Goal: Find specific page/section: Find specific page/section

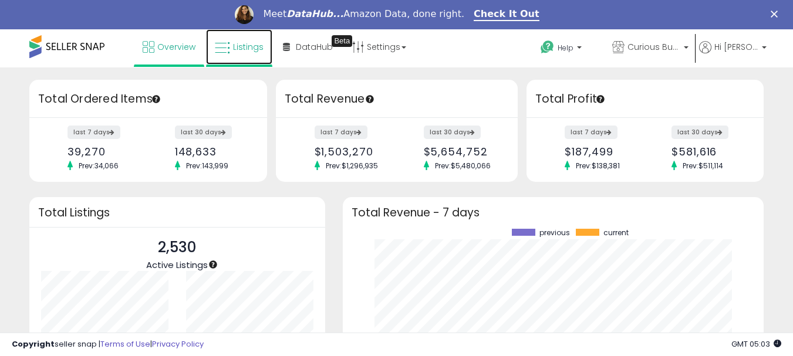
click at [230, 43] on icon at bounding box center [222, 47] width 15 height 15
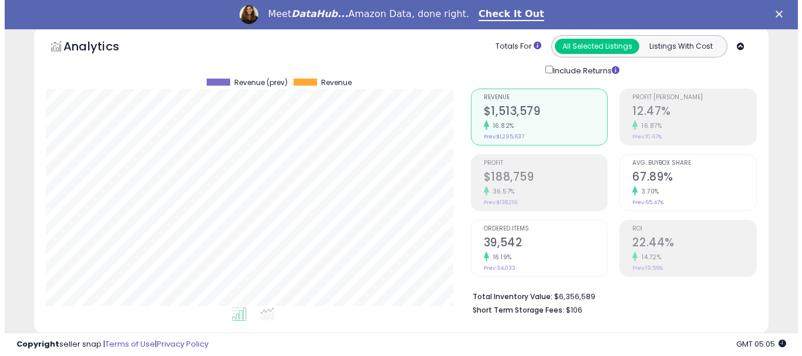
scroll to position [235, 0]
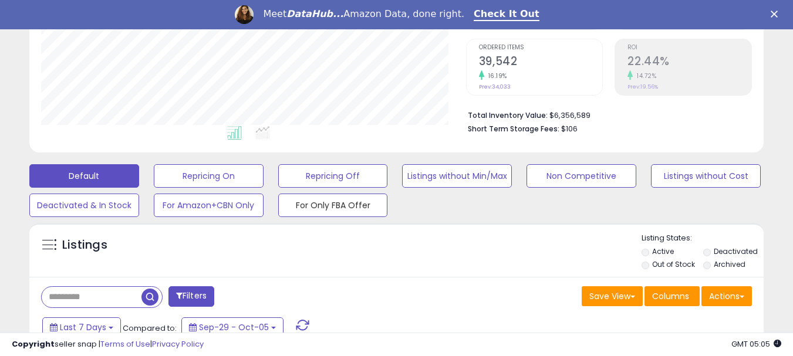
click at [325, 210] on button "For Only FBA Offer" at bounding box center [333, 205] width 110 height 23
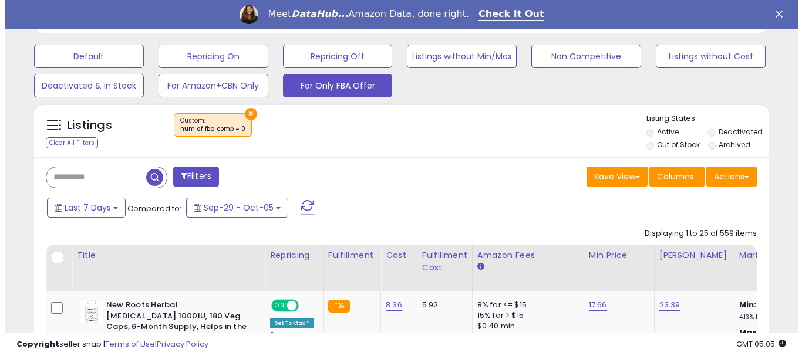
scroll to position [352, 0]
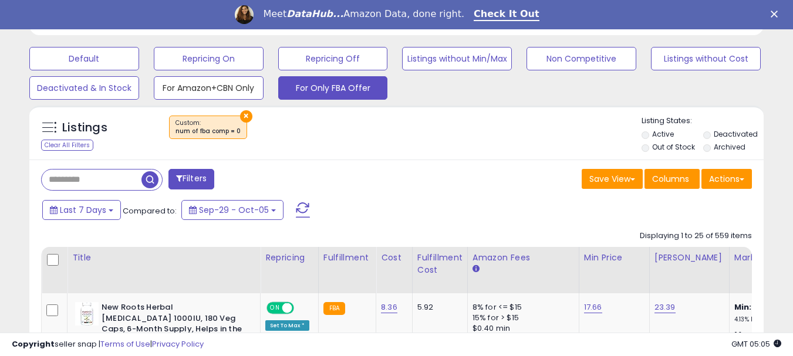
drag, startPoint x: 191, startPoint y: 85, endPoint x: 347, endPoint y: 122, distance: 160.4
click at [190, 85] on button "For Amazon+CBN Only" at bounding box center [209, 87] width 110 height 23
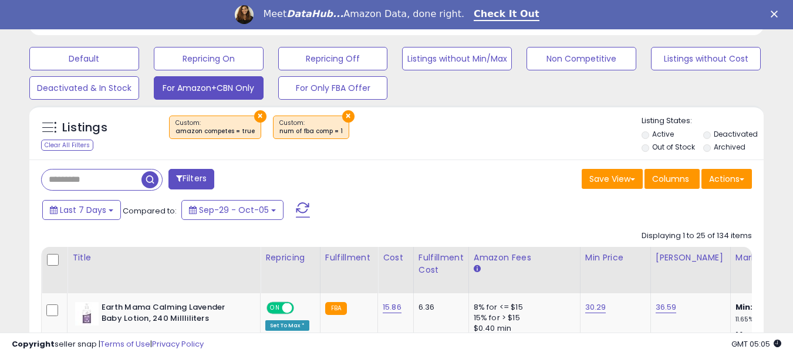
scroll to position [241, 425]
